Goal: Check status: Check status

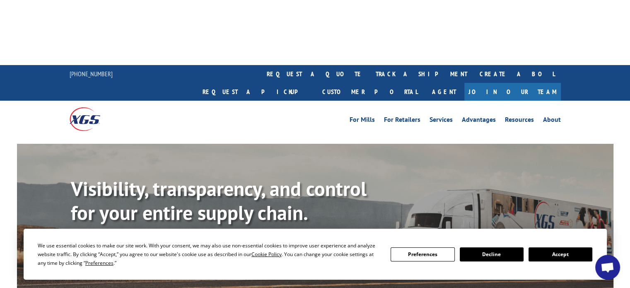
click at [581, 256] on button "Accept" at bounding box center [561, 254] width 64 height 14
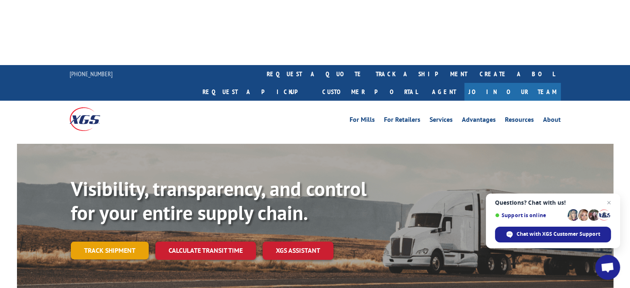
click at [121, 242] on link "Track shipment" at bounding box center [110, 250] width 78 height 17
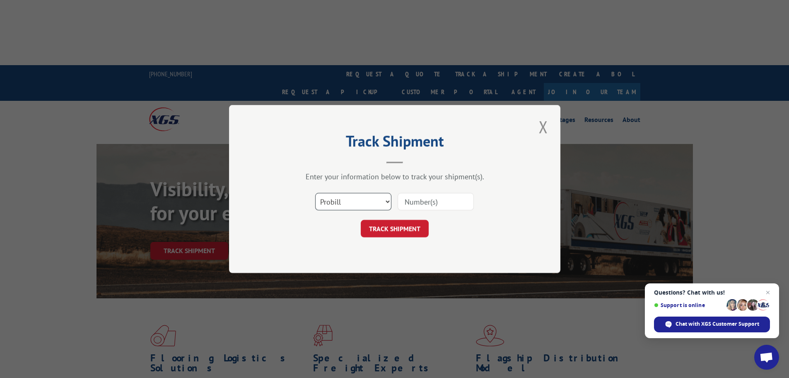
click at [372, 200] on select "Select category... Probill BOL PO" at bounding box center [353, 201] width 76 height 17
drag, startPoint x: 372, startPoint y: 200, endPoint x: 376, endPoint y: 200, distance: 4.6
click at [372, 200] on select "Select category... Probill BOL PO" at bounding box center [353, 201] width 76 height 17
click at [433, 202] on input at bounding box center [436, 201] width 76 height 17
type input "17401829"
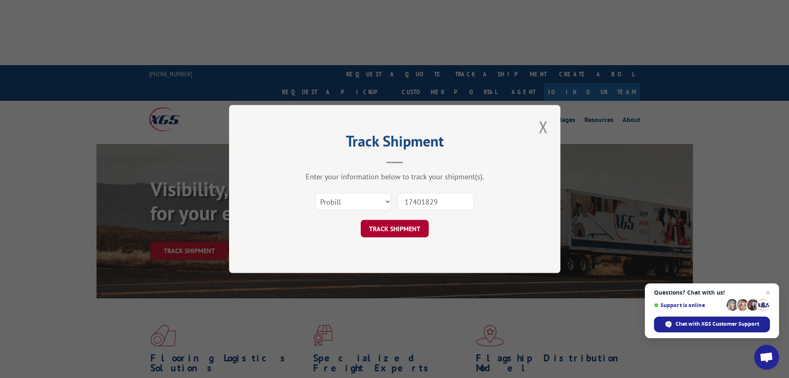
click at [416, 231] on button "TRACK SHIPMENT" at bounding box center [395, 228] width 68 height 17
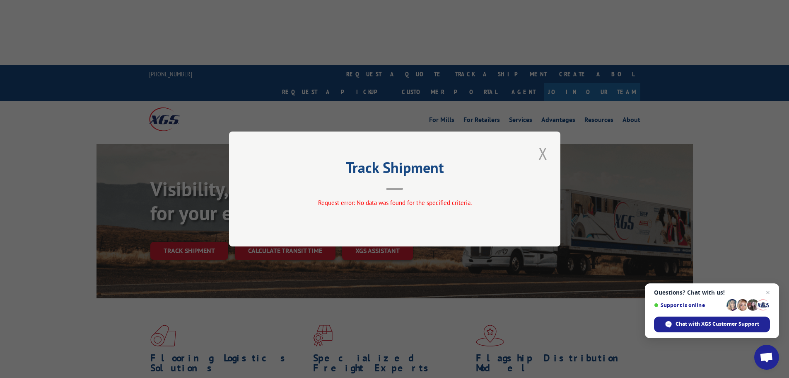
click at [545, 154] on button "Close modal" at bounding box center [543, 153] width 14 height 23
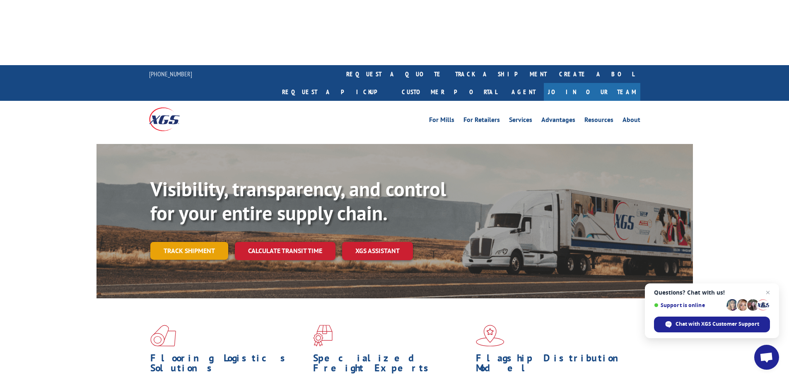
click at [164, 242] on link "Track shipment" at bounding box center [189, 250] width 78 height 17
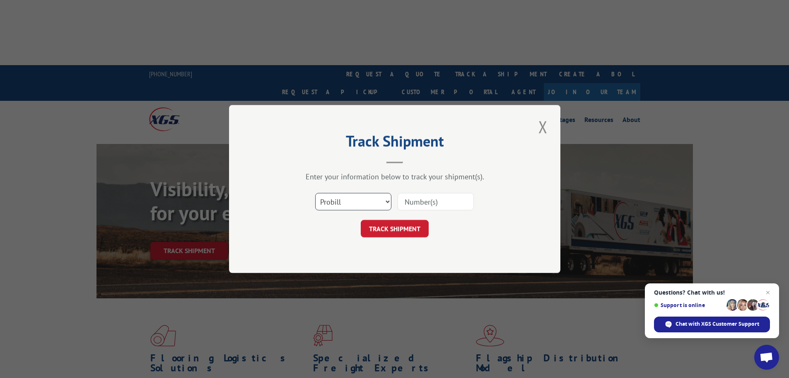
click at [346, 200] on select "Select category... Probill BOL PO" at bounding box center [353, 201] width 76 height 17
select select "bol"
click at [315, 193] on select "Select category... Probill BOL PO" at bounding box center [353, 201] width 76 height 17
click at [422, 204] on input at bounding box center [436, 201] width 76 height 17
type input "17401829"
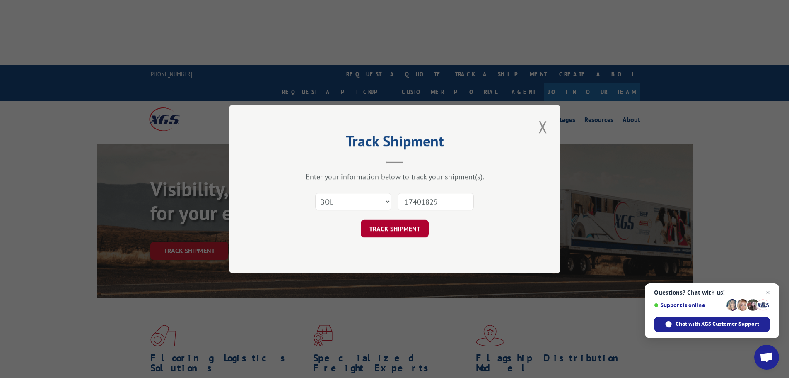
click at [390, 233] on button "TRACK SHIPMENT" at bounding box center [395, 228] width 68 height 17
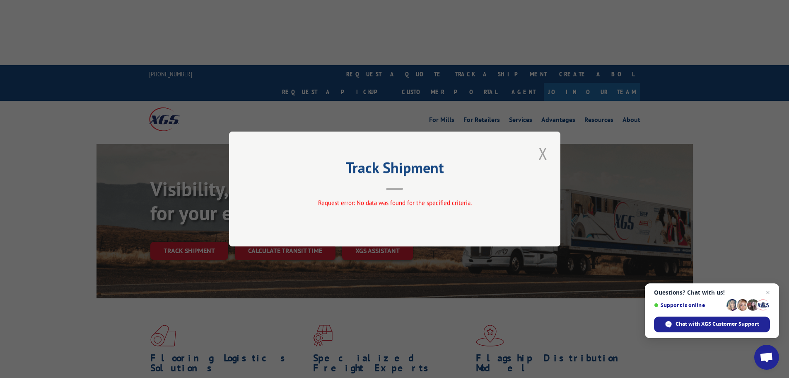
click at [545, 150] on button "Close modal" at bounding box center [543, 153] width 14 height 23
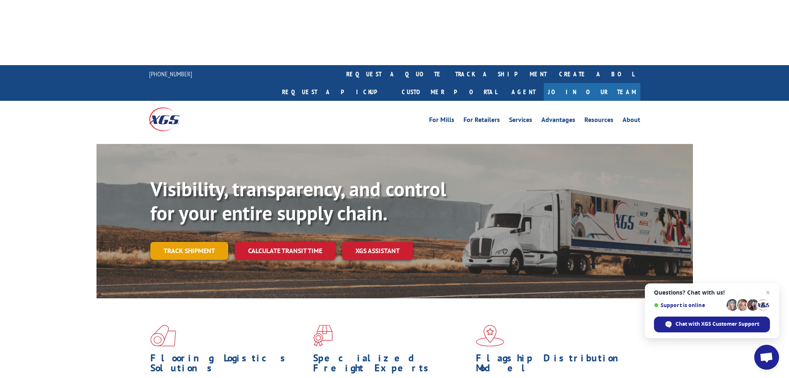
click at [205, 242] on link "Track shipment" at bounding box center [189, 250] width 78 height 17
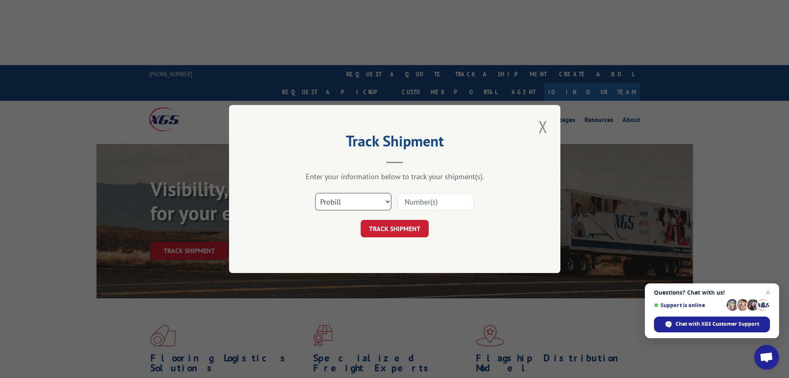
click at [357, 203] on select "Select category... Probill BOL PO" at bounding box center [353, 201] width 76 height 17
select select "po"
click at [315, 193] on select "Select category... Probill BOL PO" at bounding box center [353, 201] width 76 height 17
click at [411, 198] on input at bounding box center [436, 201] width 76 height 17
type input "17401829"
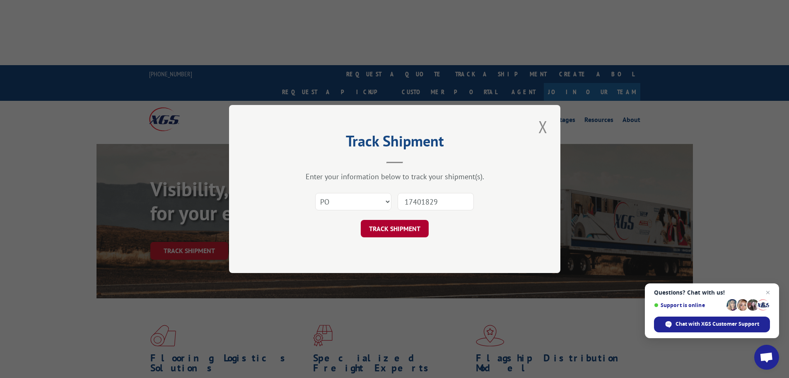
click at [397, 225] on button "TRACK SHIPMENT" at bounding box center [395, 228] width 68 height 17
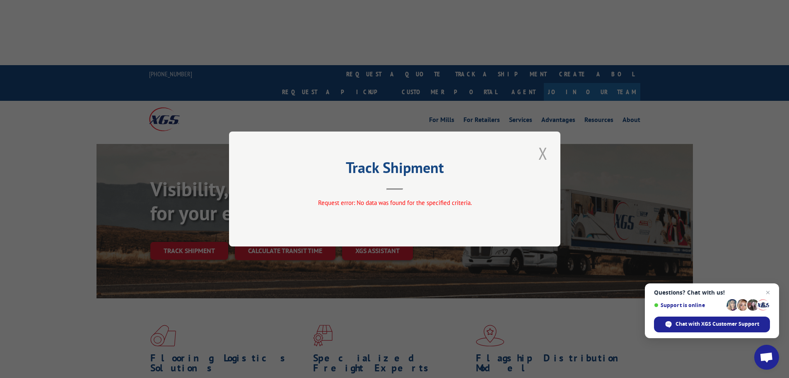
click at [550, 156] on button "Close modal" at bounding box center [543, 153] width 14 height 23
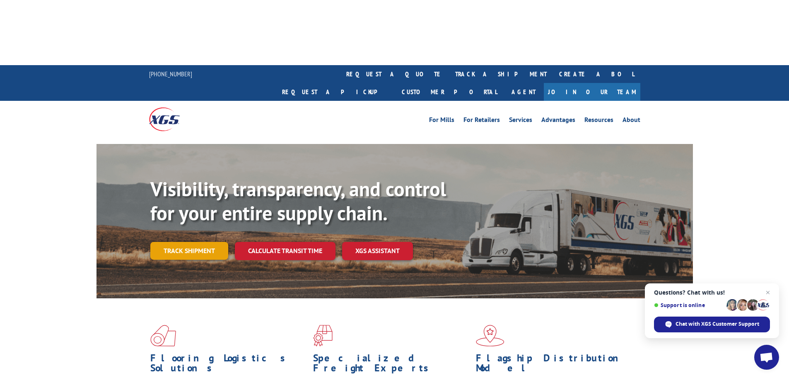
click at [175, 242] on link "Track shipment" at bounding box center [189, 250] width 78 height 17
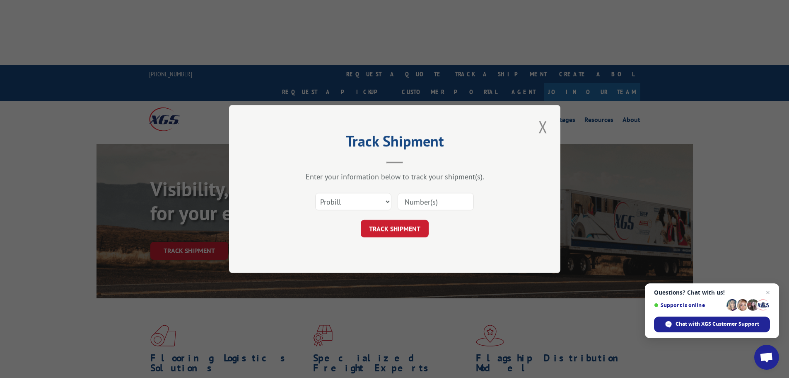
click at [424, 201] on input at bounding box center [436, 201] width 76 height 17
type input "17401829"
drag, startPoint x: 450, startPoint y: 205, endPoint x: 400, endPoint y: 203, distance: 50.2
click at [400, 203] on input "17401829" at bounding box center [436, 201] width 76 height 17
